Goal: Book appointment/travel/reservation

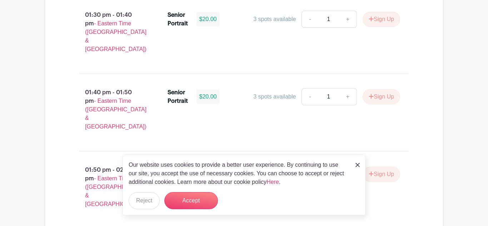
scroll to position [2711, 0]
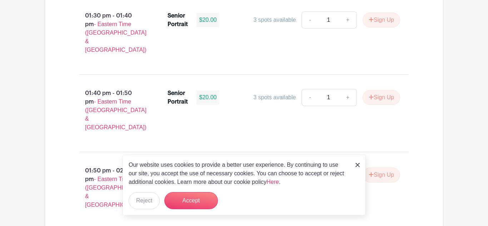
type input "1"
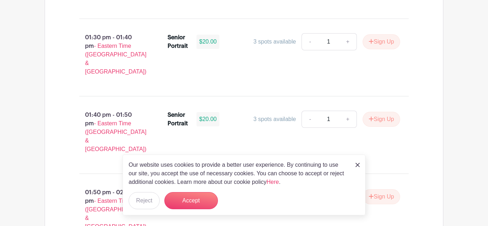
scroll to position [2682, 0]
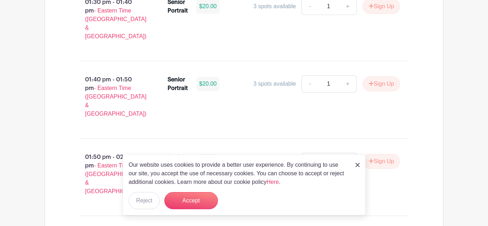
scroll to position [2764, 0]
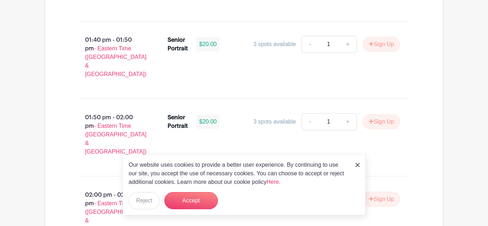
click at [356, 164] on img at bounding box center [358, 165] width 4 height 4
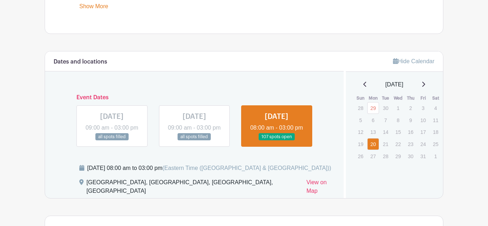
scroll to position [0, 0]
